Goal: Information Seeking & Learning: Learn about a topic

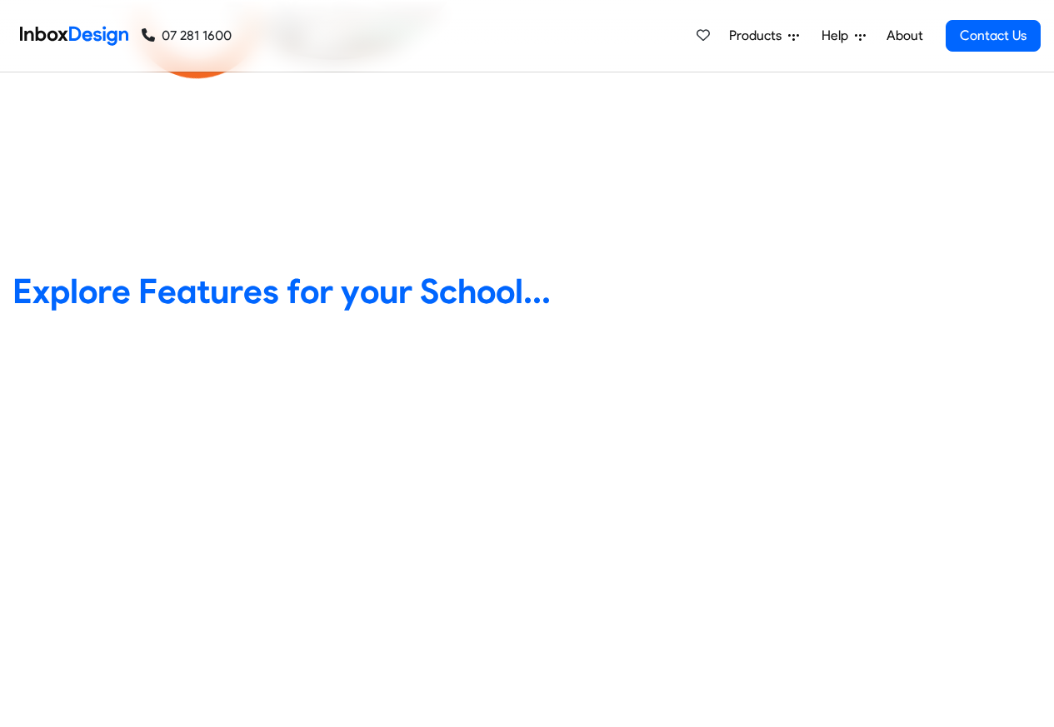
scroll to position [600, 0]
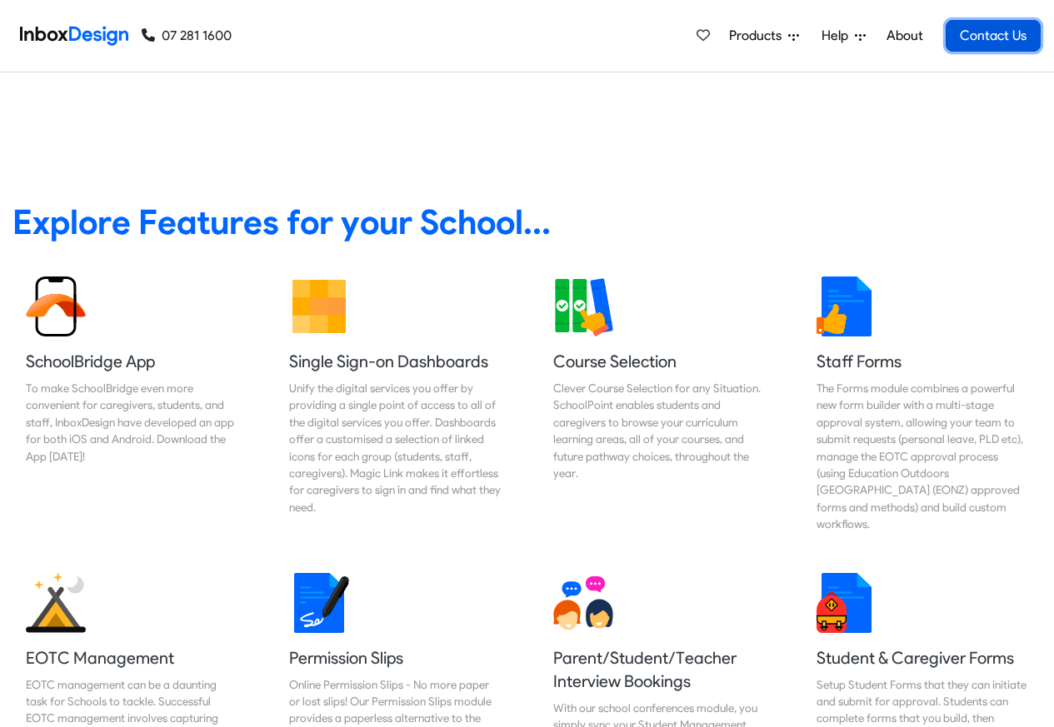
click at [973, 38] on link "Contact Us" at bounding box center [992, 36] width 95 height 32
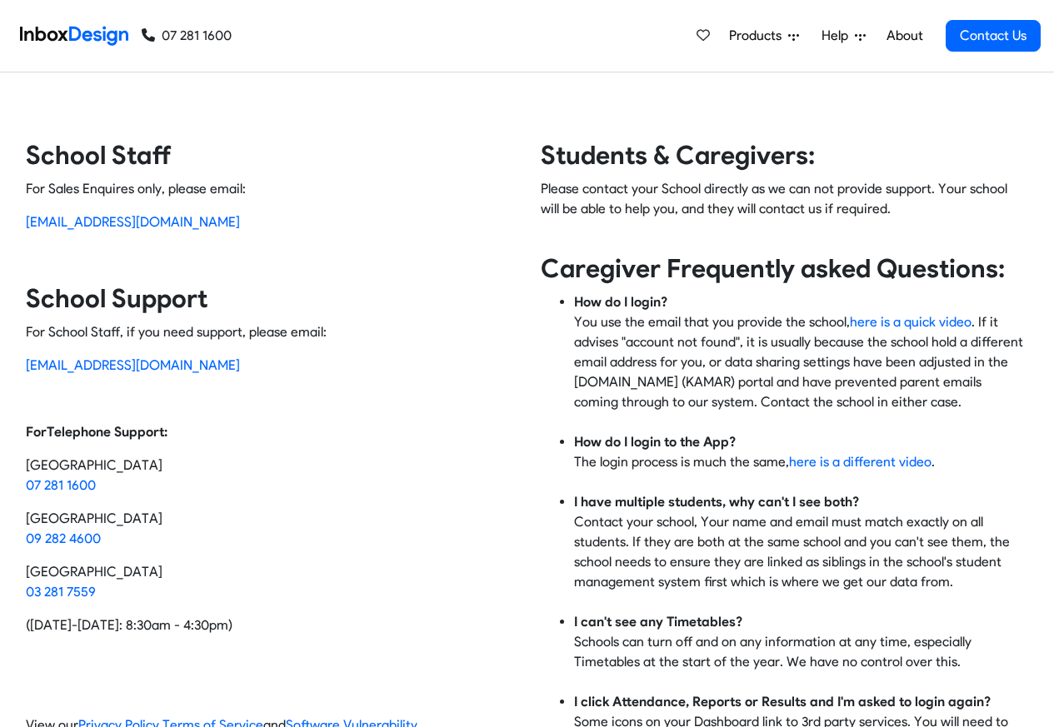
click at [804, 40] on link "Products" at bounding box center [763, 35] width 83 height 33
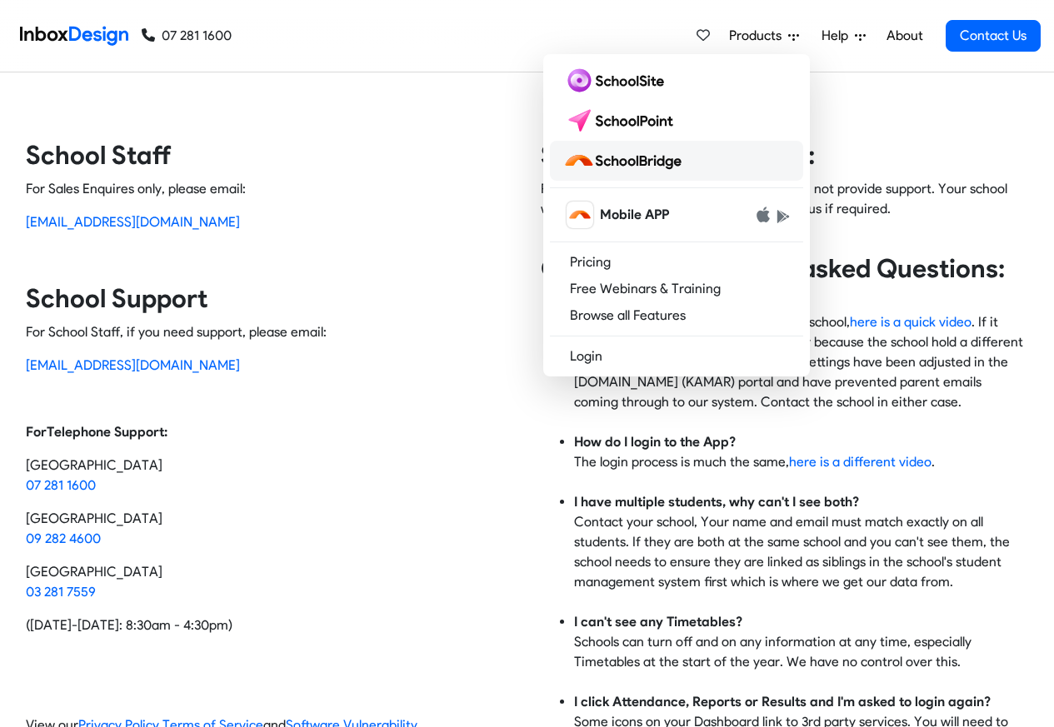
click at [641, 159] on img at bounding box center [625, 160] width 125 height 27
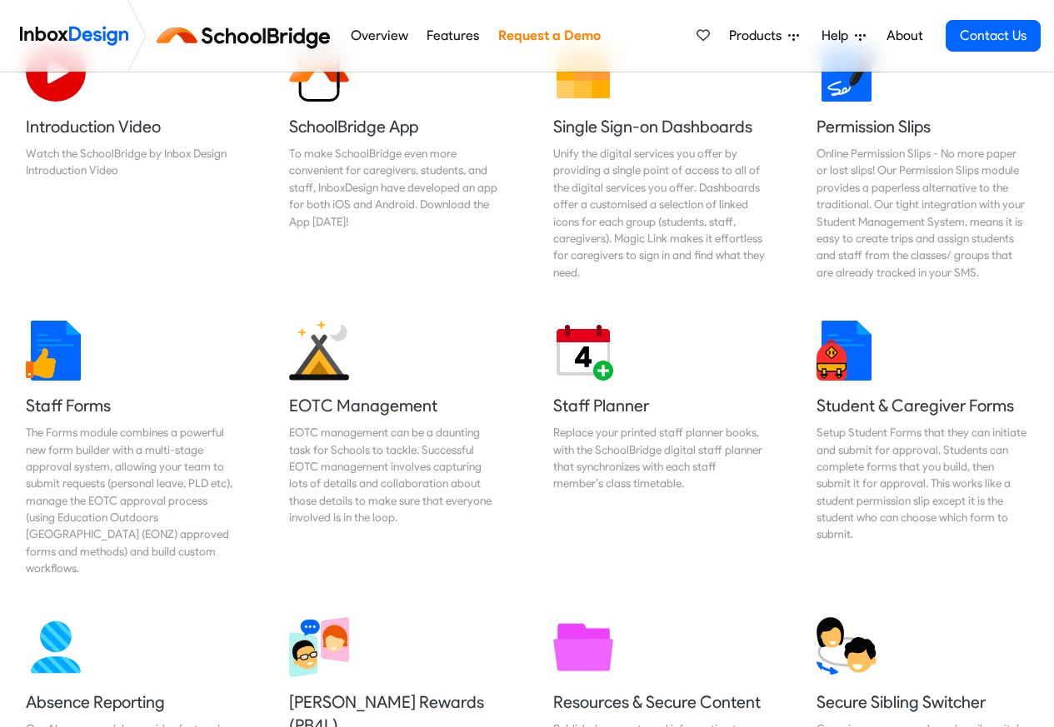
scroll to position [600, 0]
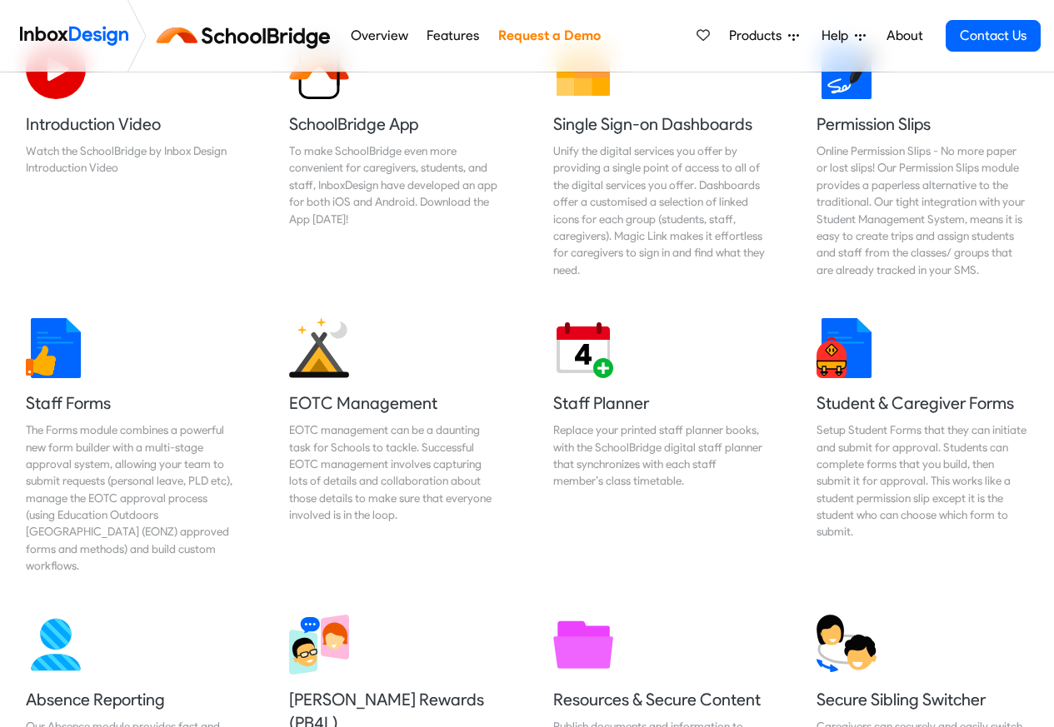
click at [597, 36] on link "Request a Demo" at bounding box center [549, 35] width 112 height 33
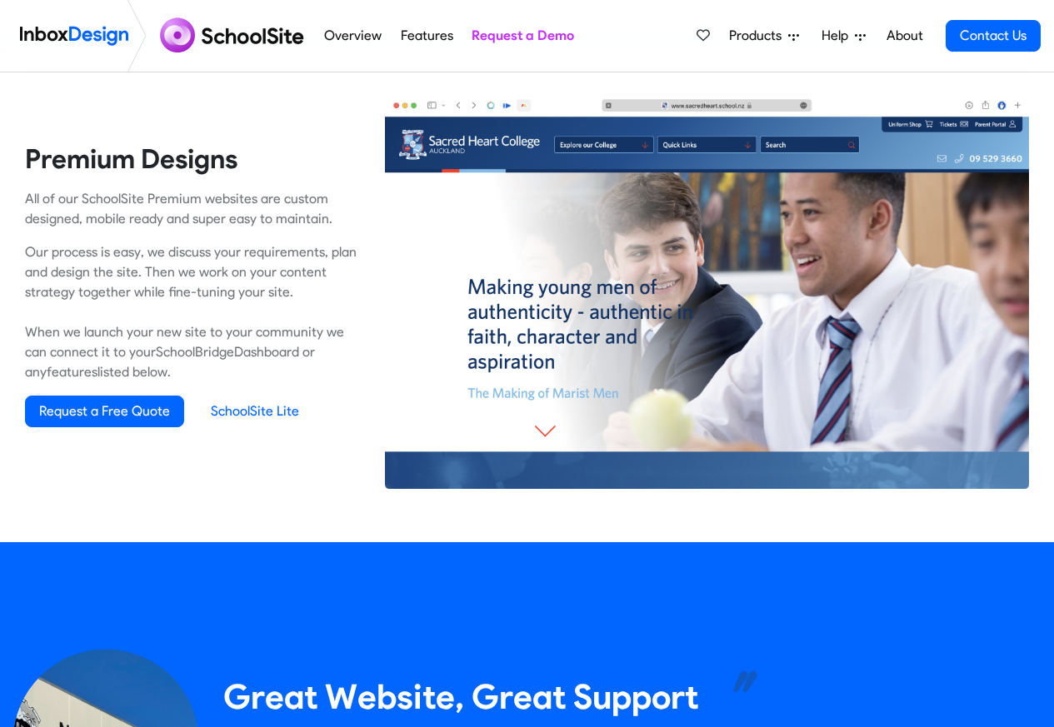
scroll to position [999, 0]
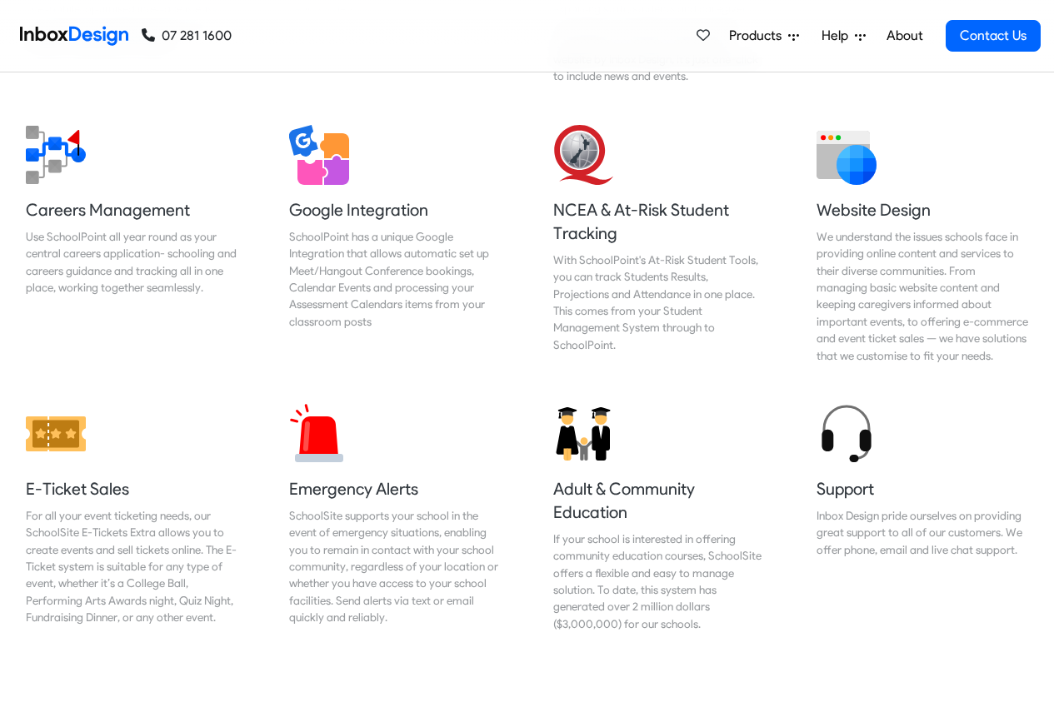
scroll to position [1899, 0]
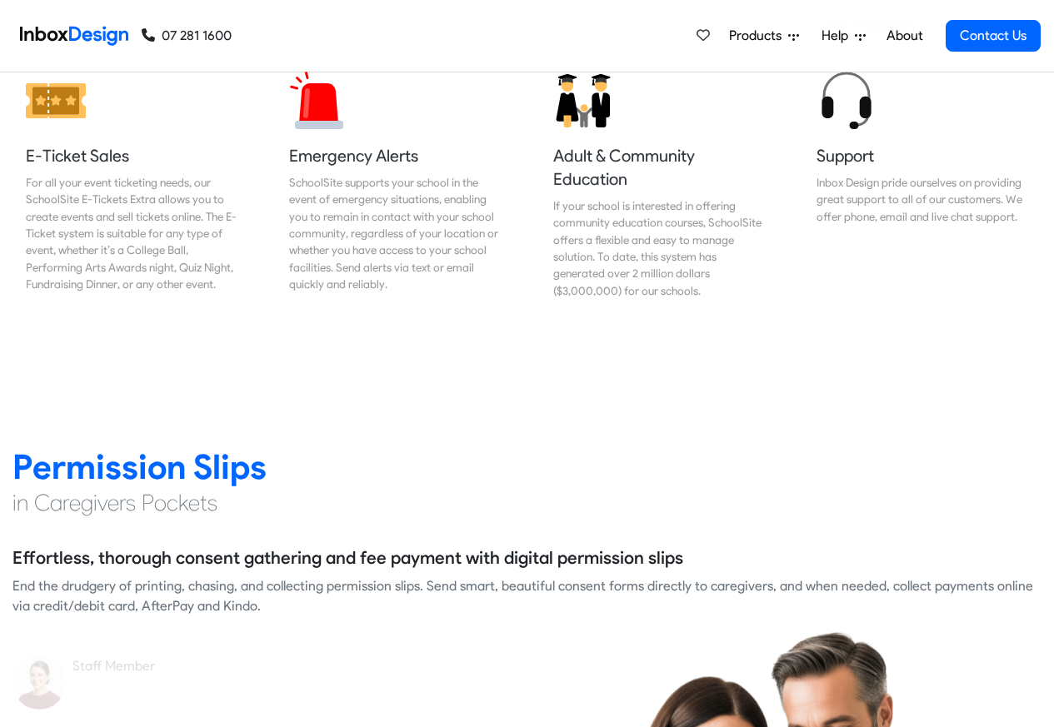
checkbox input "true"
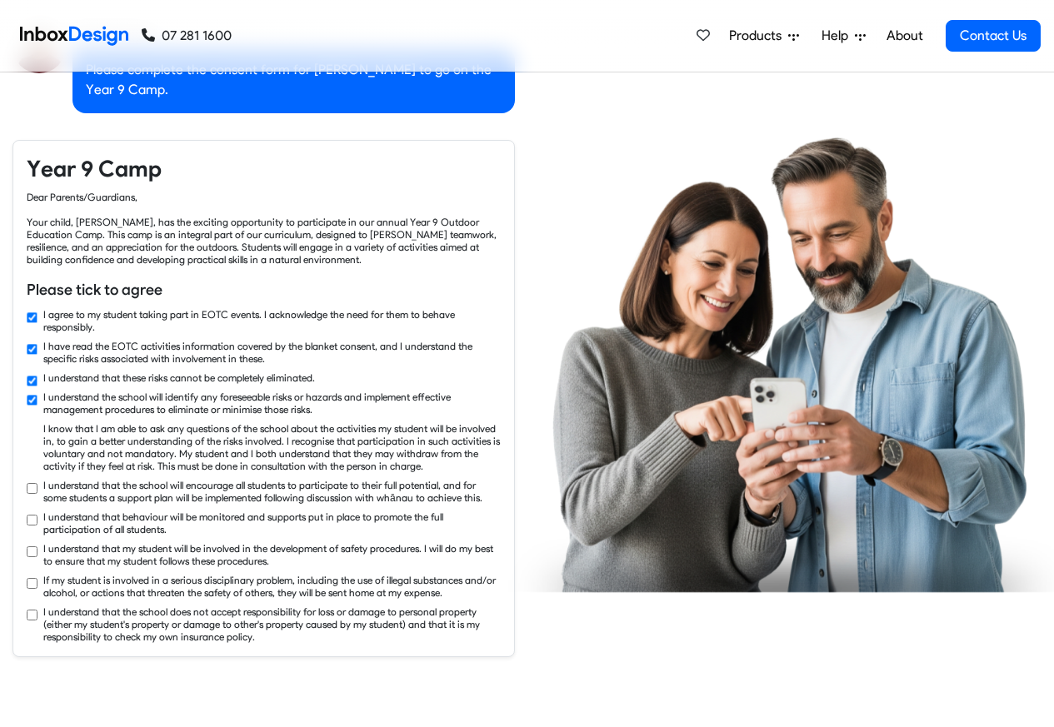
checkbox input "true"
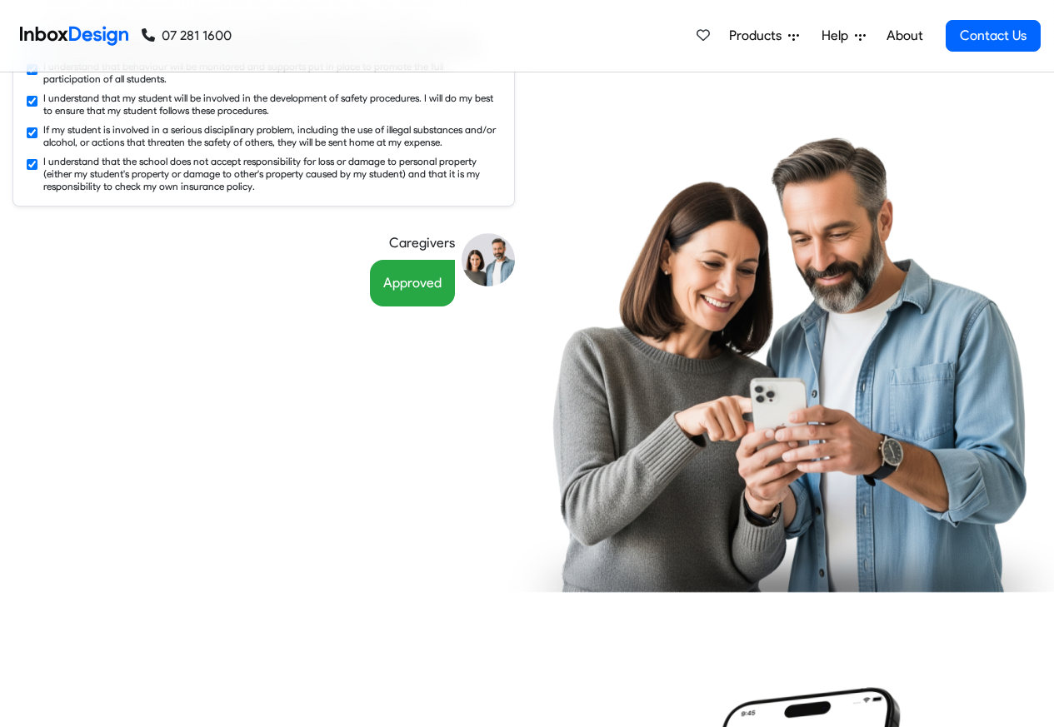
scroll to position [2998, 0]
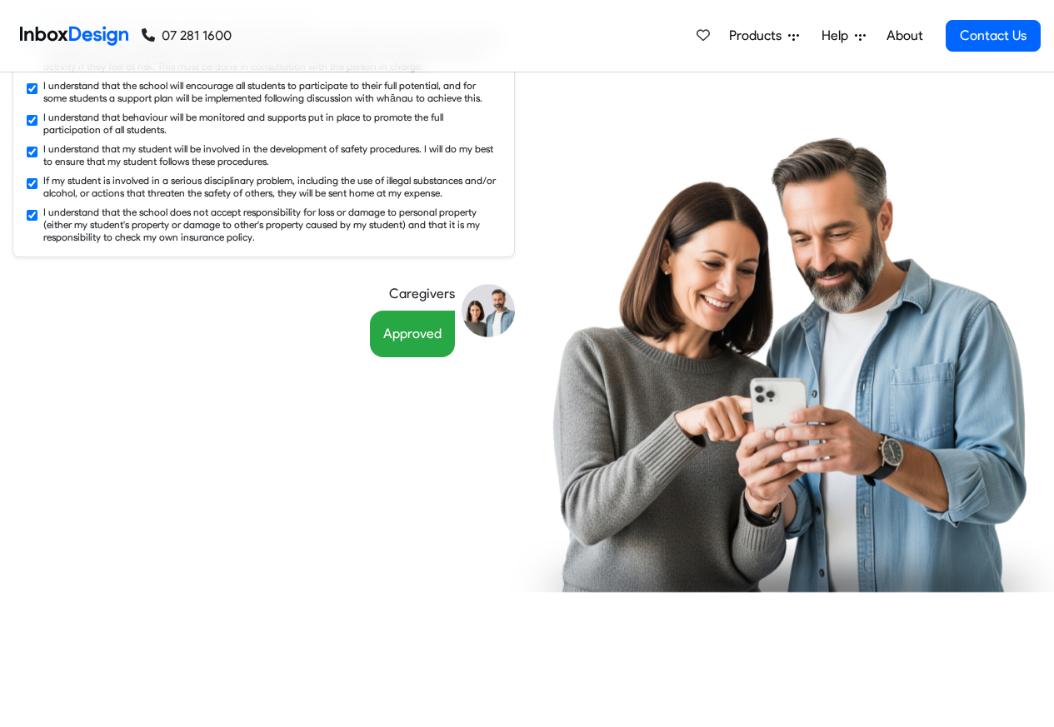
click at [934, 37] on li "Contact Us" at bounding box center [986, 35] width 108 height 33
click at [775, 36] on span "Products" at bounding box center [758, 36] width 59 height 20
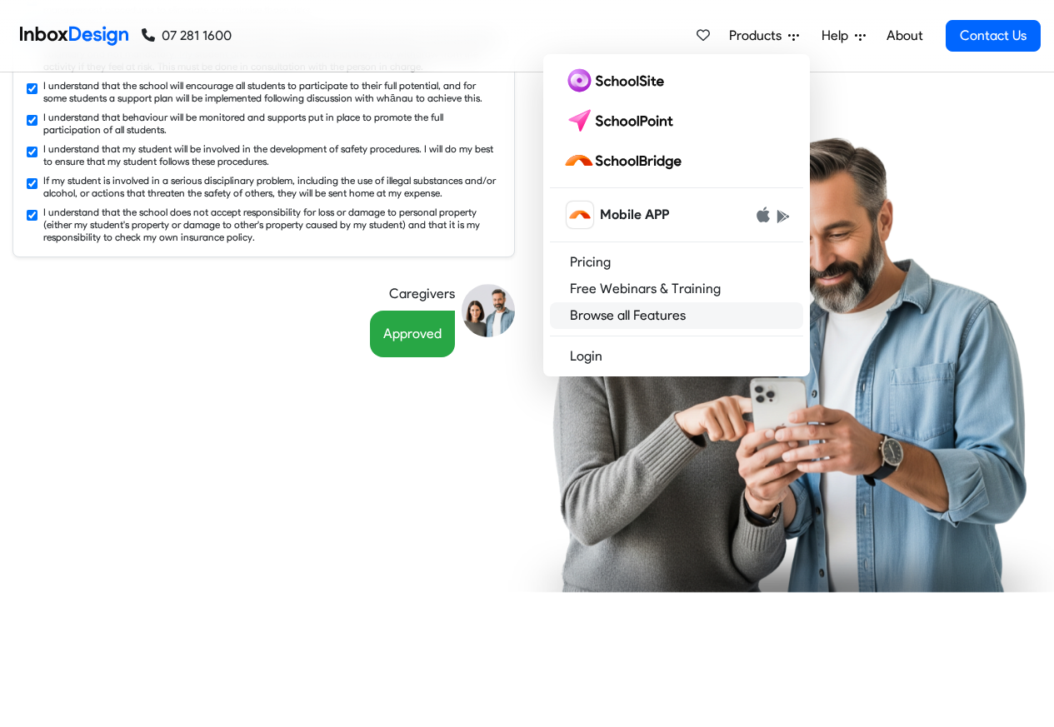
click at [618, 319] on link "Browse all Features" at bounding box center [676, 315] width 253 height 27
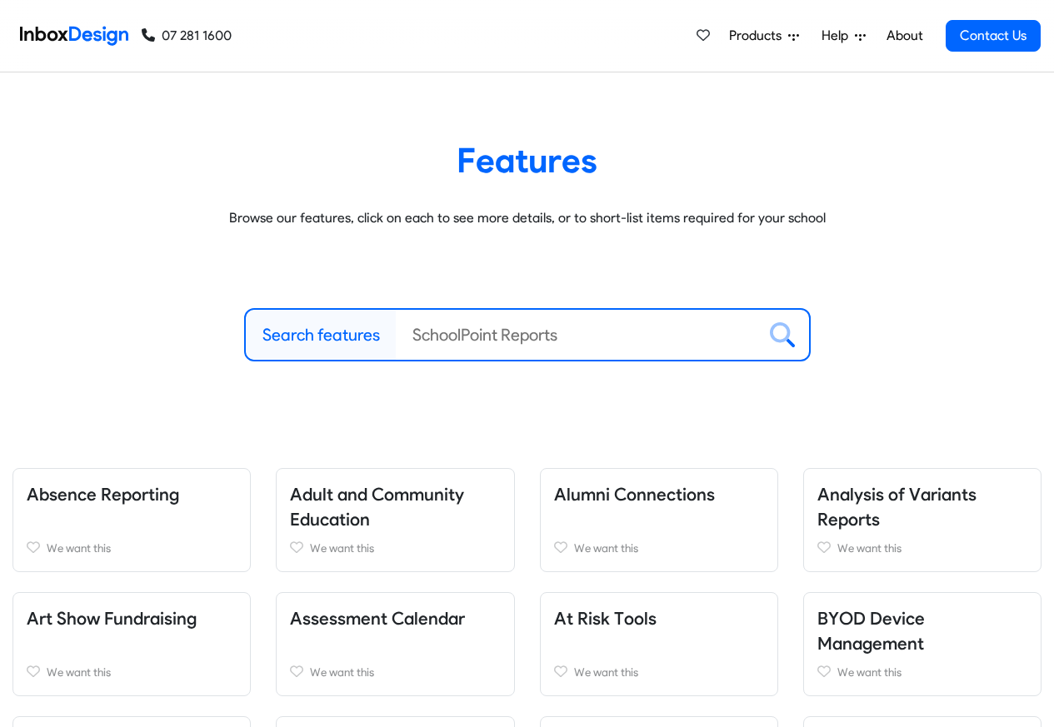
click at [314, 336] on label "Search features" at bounding box center [320, 334] width 117 height 25
click at [396, 336] on input "Search features" at bounding box center [576, 335] width 361 height 50
paste input "bespoke"
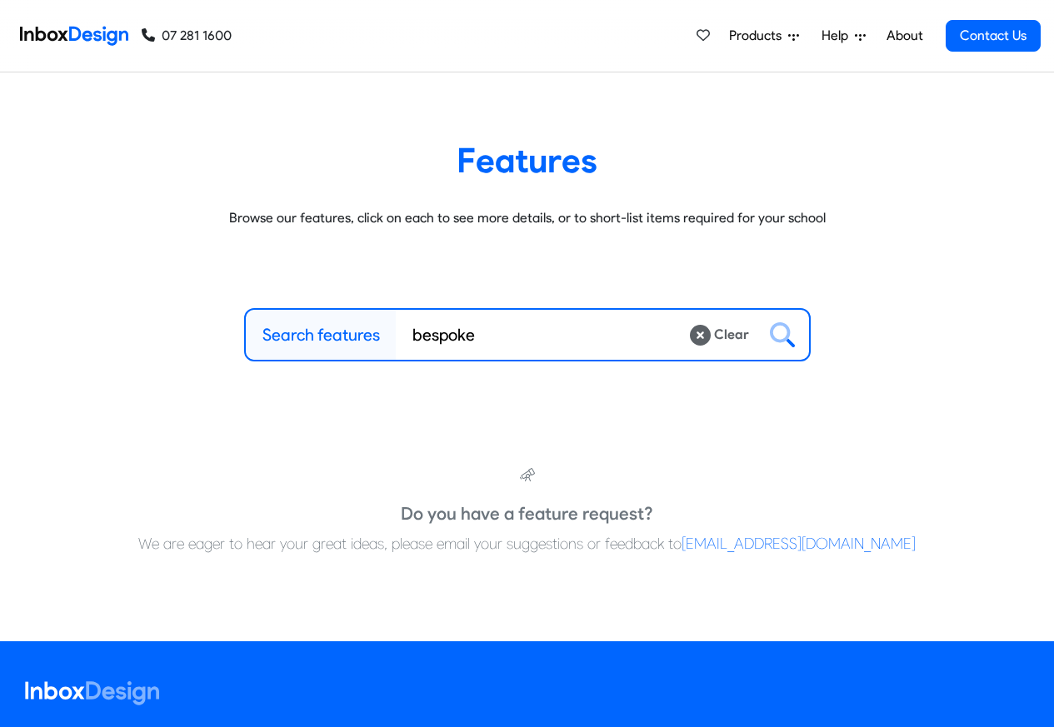
click at [652, 333] on input "bespoke" at bounding box center [542, 335] width 293 height 50
type input "program"
